Goal: Find specific page/section: Find specific page/section

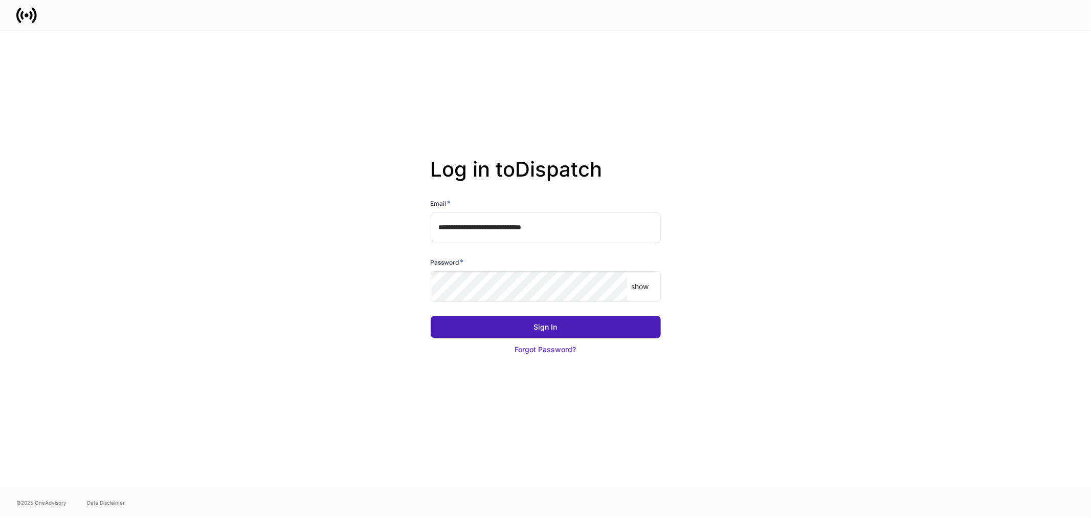
click at [535, 329] on div "Sign In" at bounding box center [546, 327] width 24 height 10
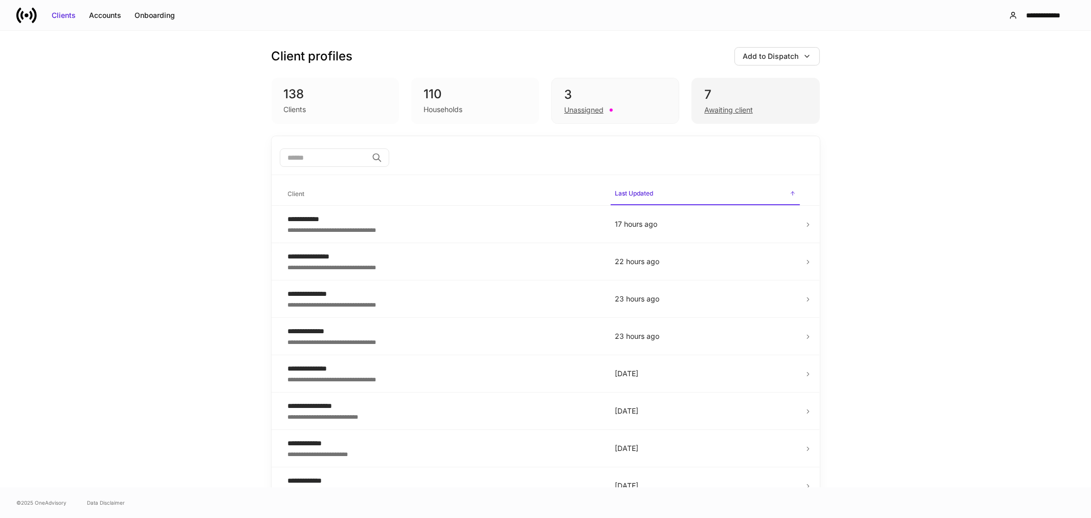
click at [732, 108] on div "Awaiting client" at bounding box center [728, 110] width 49 height 10
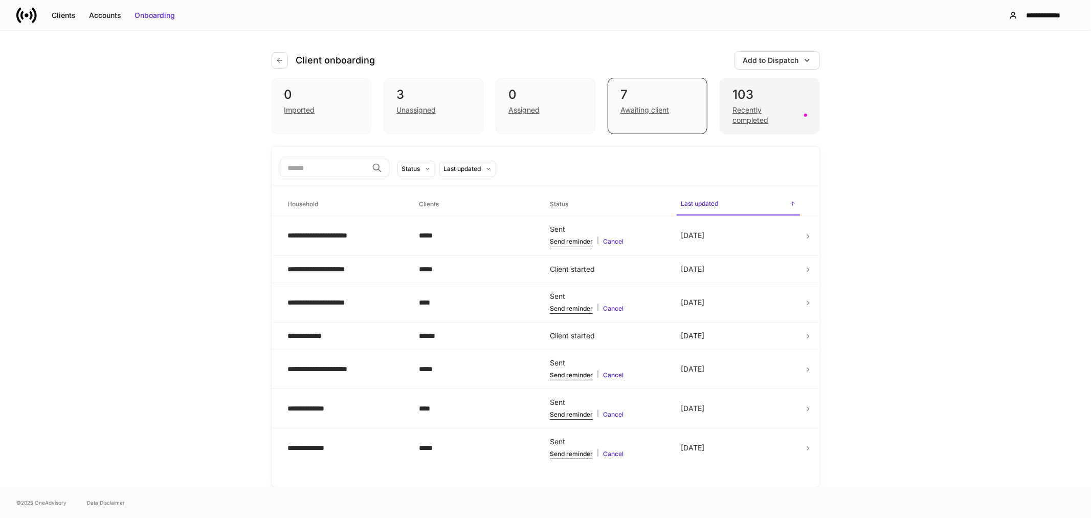
click at [761, 115] on div "Recently completed" at bounding box center [764, 115] width 65 height 20
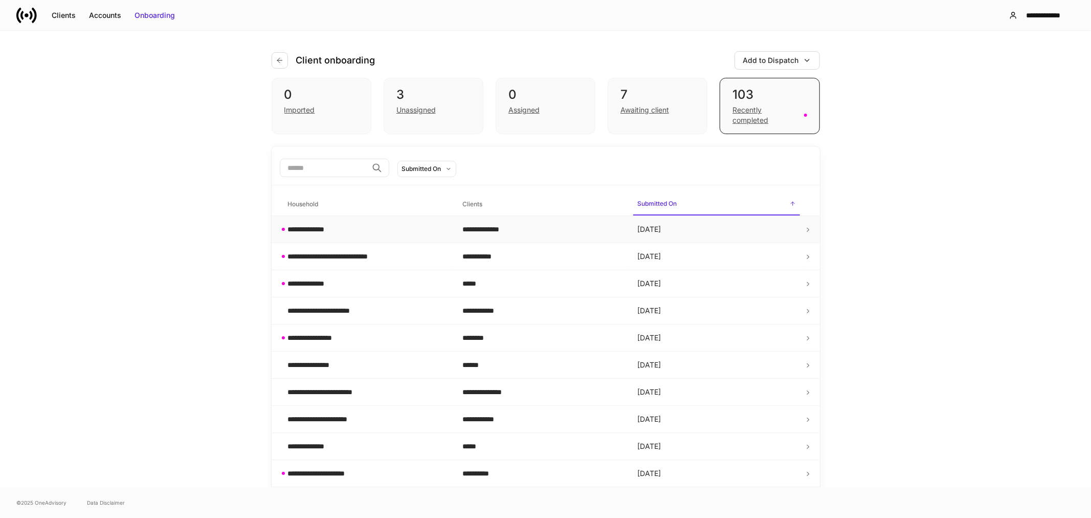
click at [296, 229] on div "**********" at bounding box center [312, 229] width 48 height 10
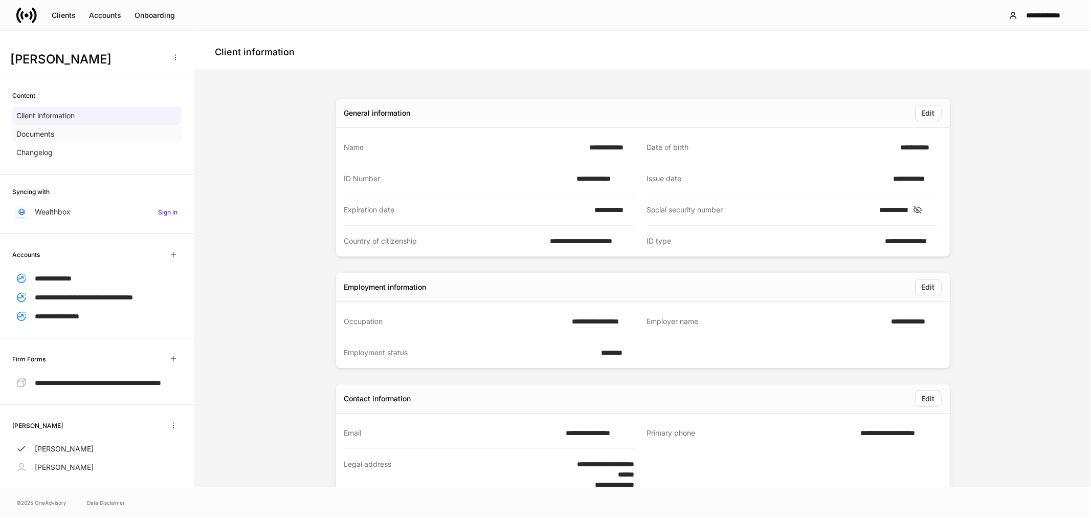
click at [46, 136] on p "Documents" at bounding box center [35, 134] width 38 height 10
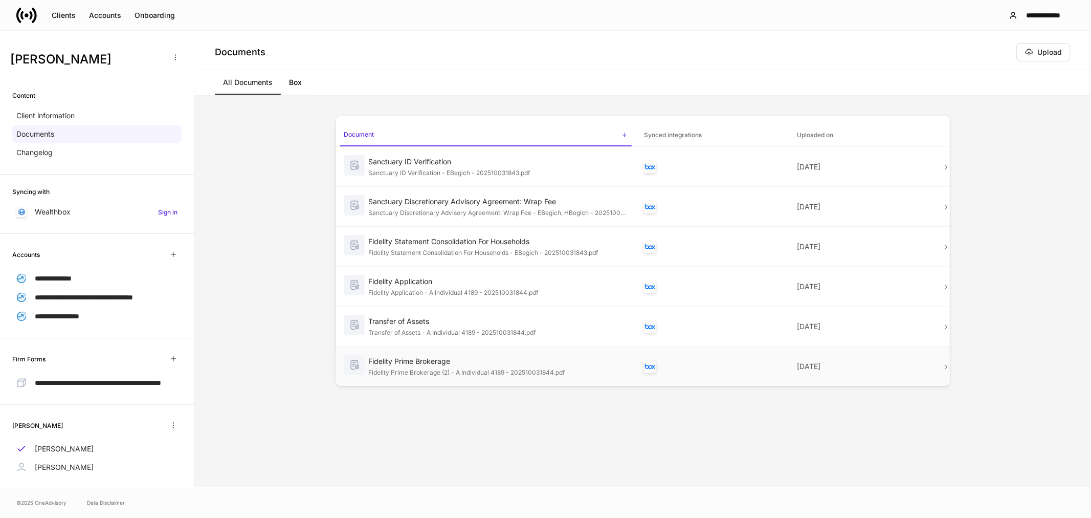
click at [944, 370] on icon at bounding box center [945, 366] width 7 height 7
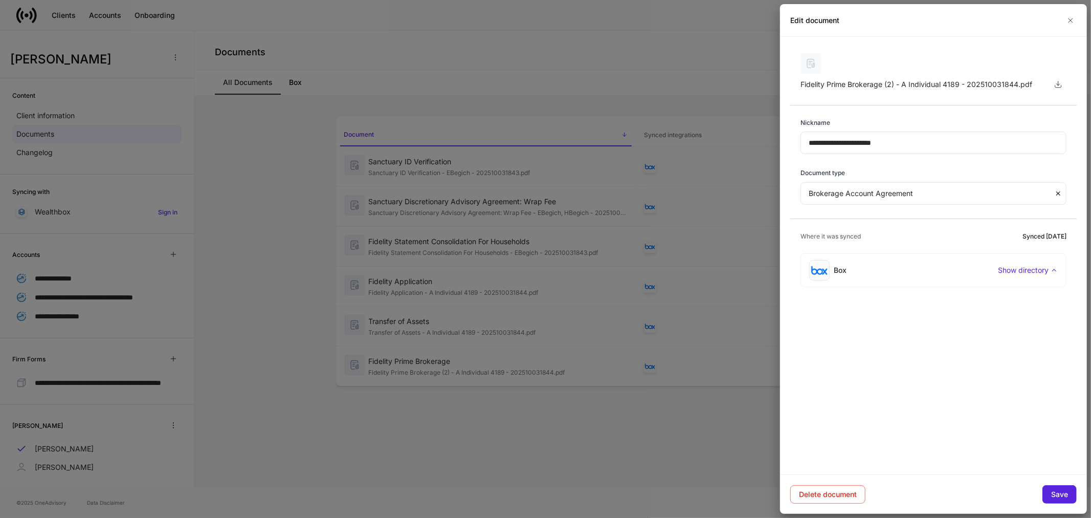
click at [620, 47] on div at bounding box center [545, 259] width 1091 height 518
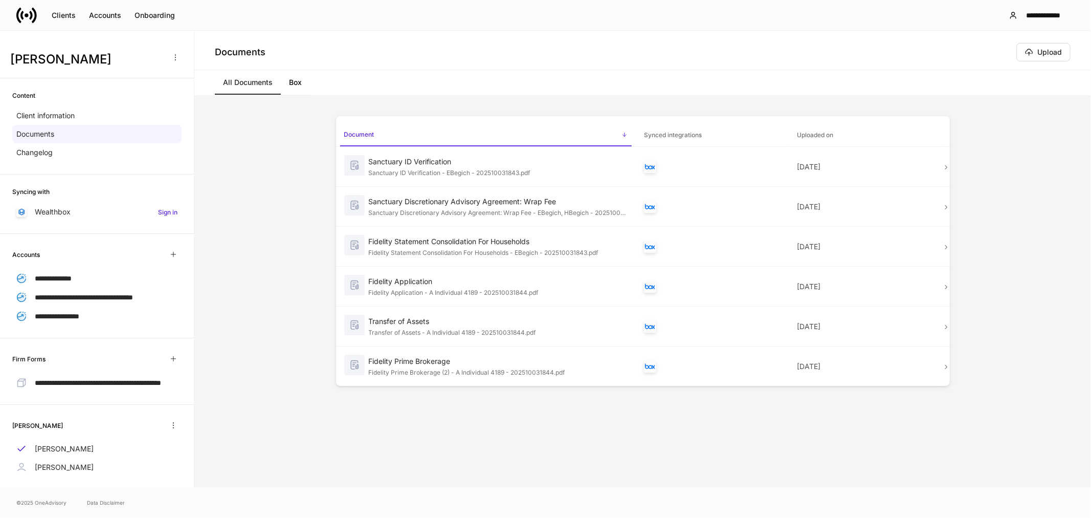
click at [295, 83] on link "Box" at bounding box center [295, 82] width 29 height 25
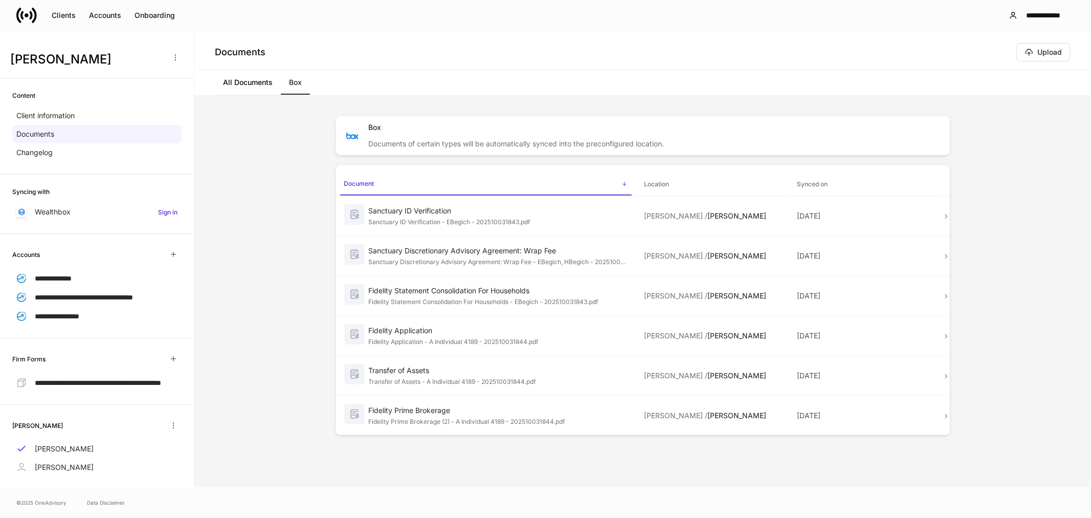
click at [260, 83] on link "All Documents" at bounding box center [248, 82] width 66 height 25
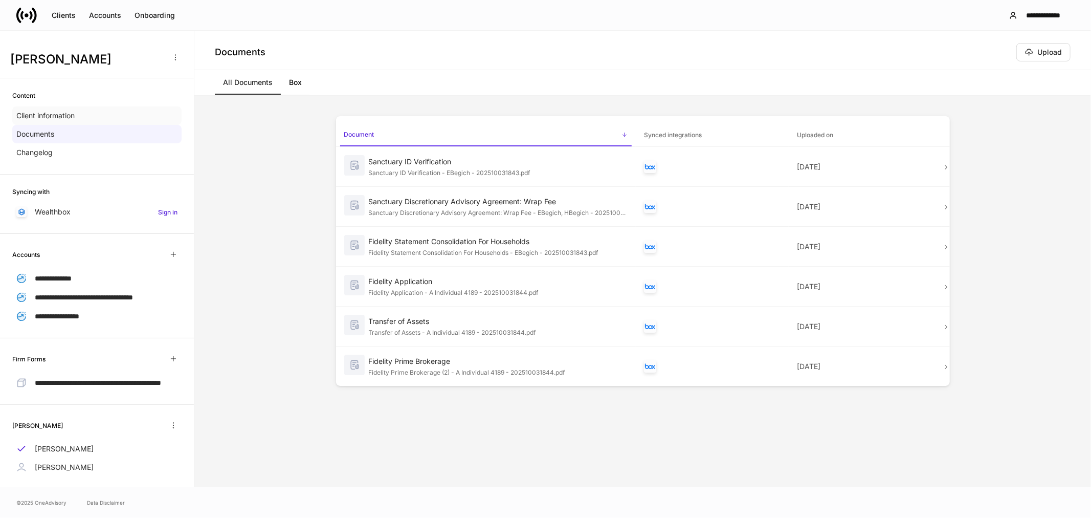
click at [48, 115] on p "Client information" at bounding box center [45, 115] width 58 height 10
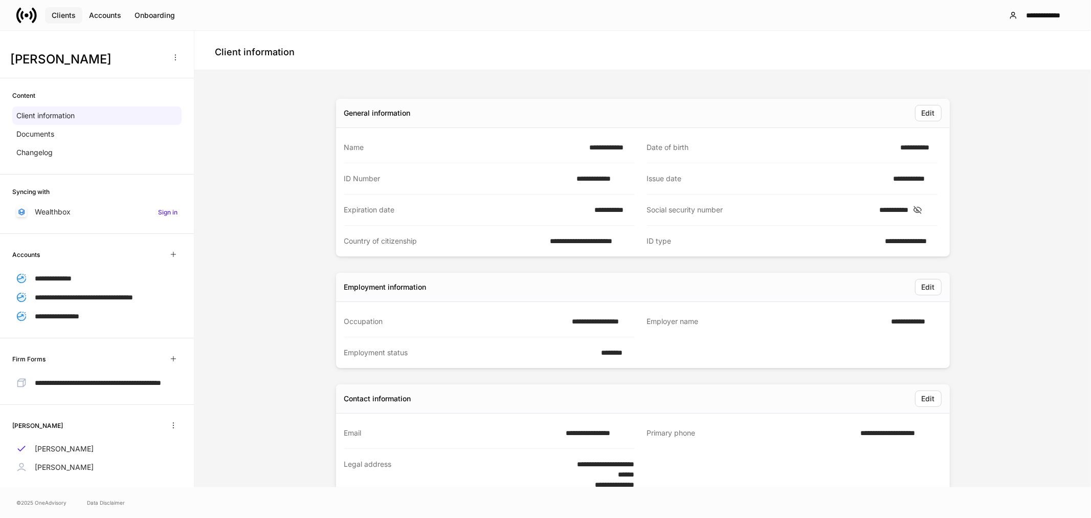
click at [59, 16] on div "Clients" at bounding box center [64, 15] width 24 height 10
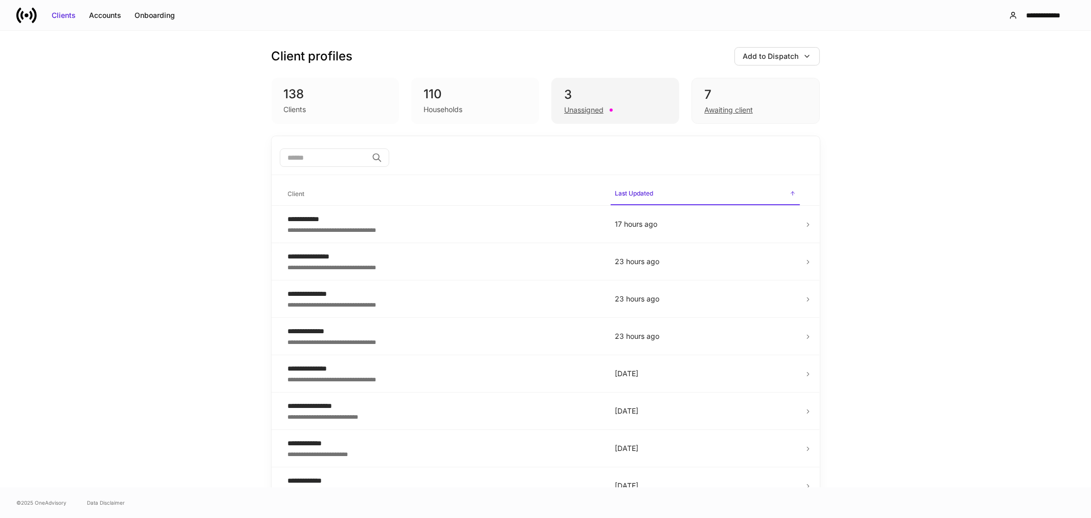
click at [575, 113] on div "Unassigned" at bounding box center [583, 110] width 39 height 10
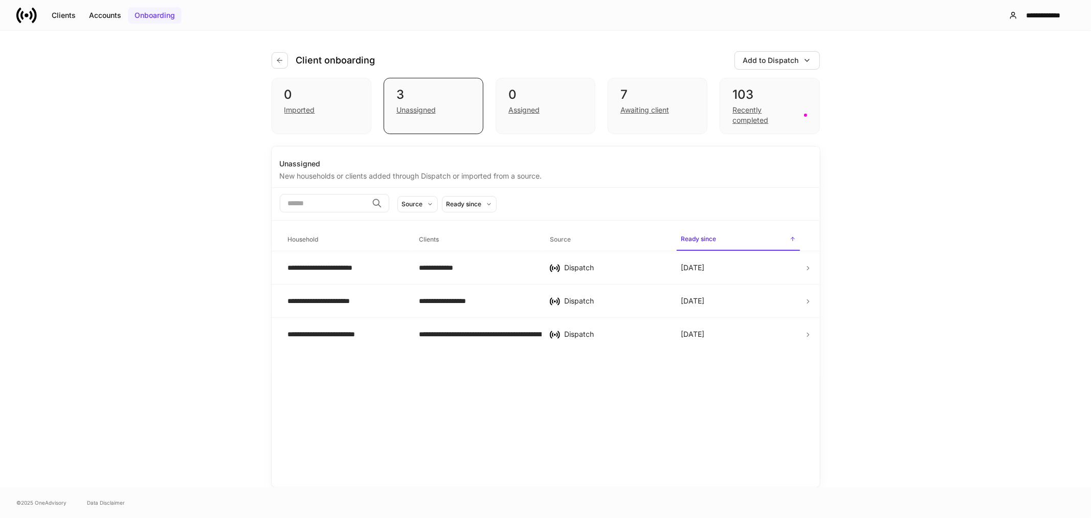
click at [162, 14] on div "Onboarding" at bounding box center [154, 15] width 40 height 10
click at [750, 111] on div "Recently completed" at bounding box center [764, 115] width 65 height 20
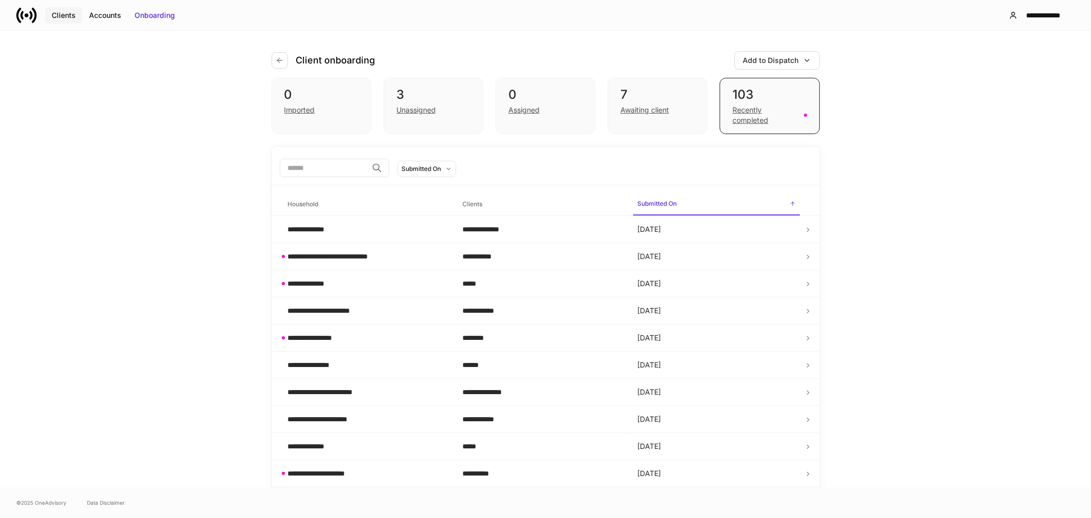
click at [59, 16] on div "Clients" at bounding box center [64, 15] width 24 height 10
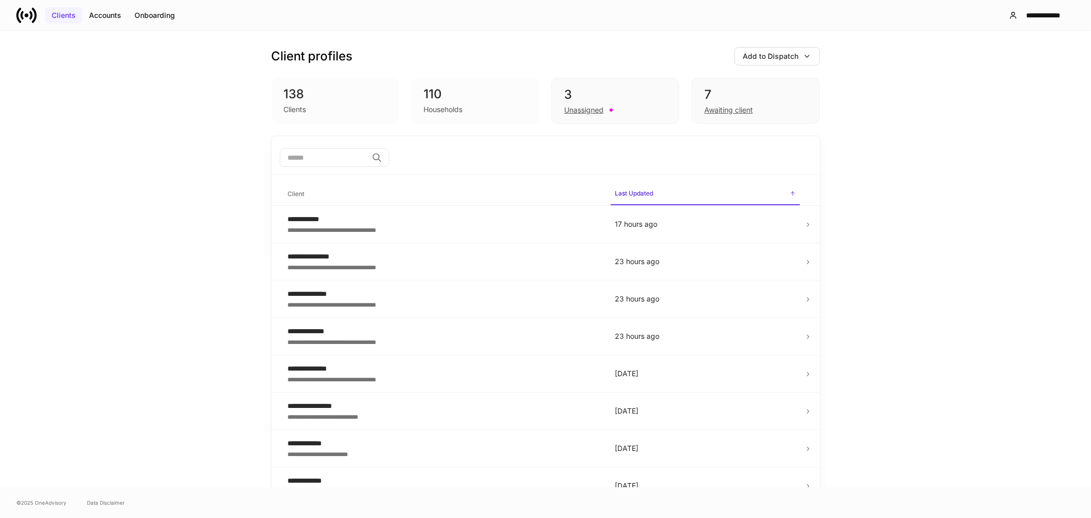
click at [67, 16] on div "Clients" at bounding box center [64, 15] width 24 height 10
click at [110, 16] on div "Accounts" at bounding box center [105, 15] width 32 height 10
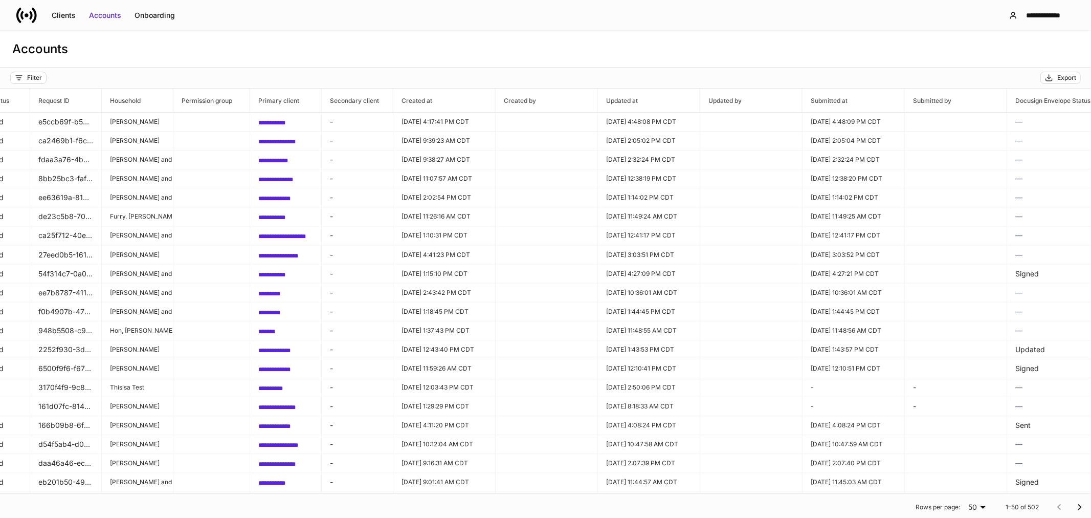
scroll to position [0, 457]
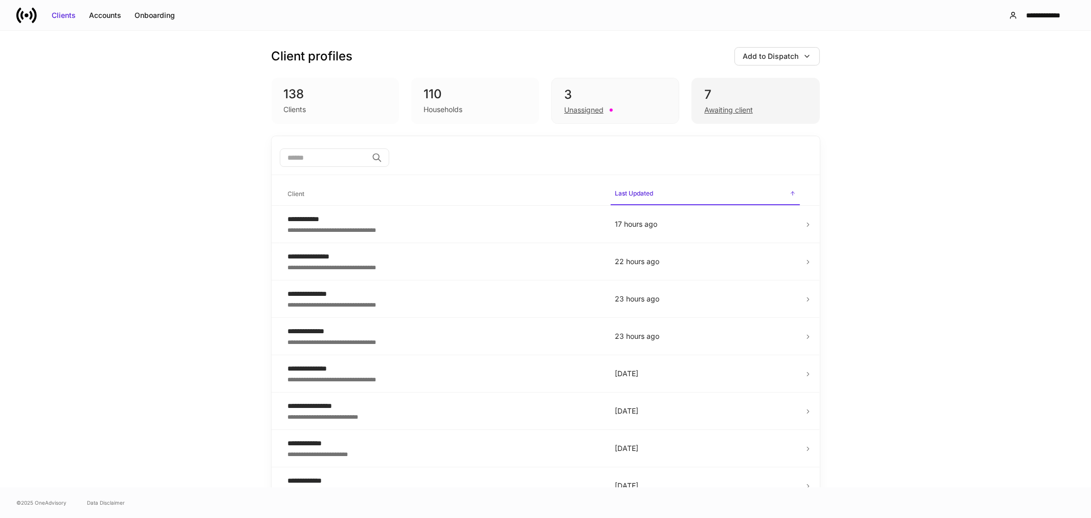
click at [707, 109] on div "Awaiting client" at bounding box center [728, 110] width 49 height 10
